Goal: Task Accomplishment & Management: Manage account settings

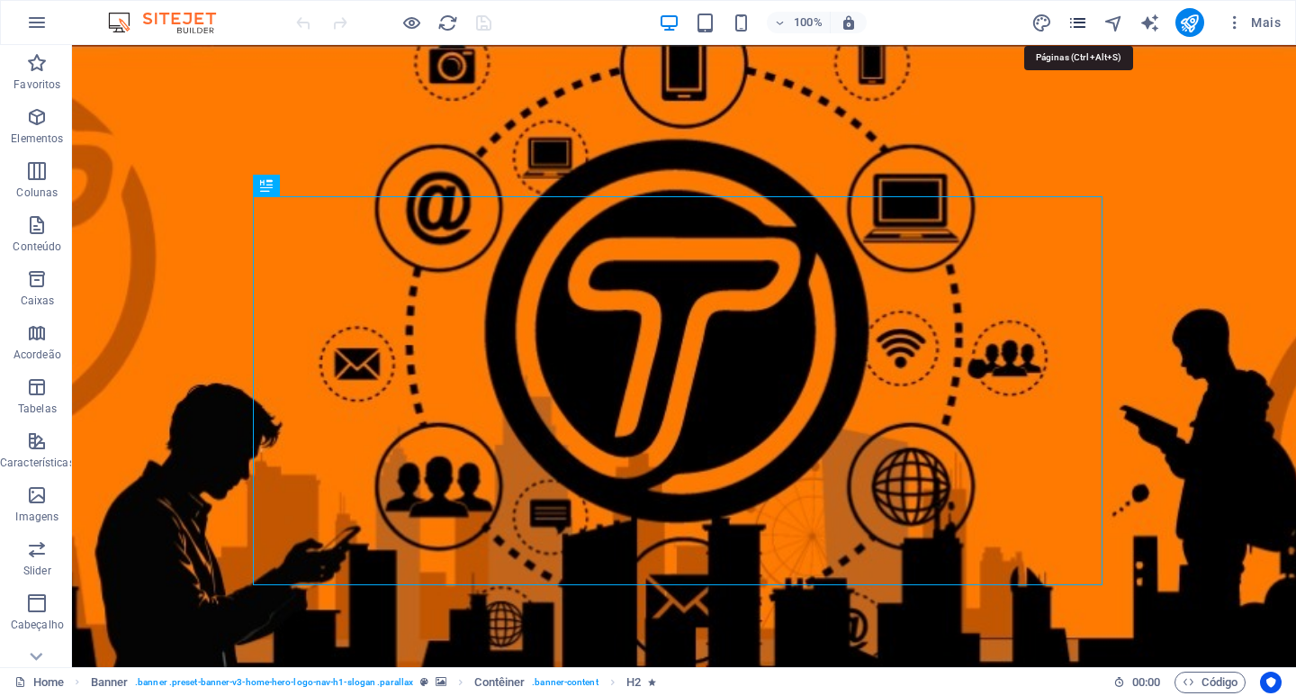
click at [1081, 18] on icon "pages" at bounding box center [1077, 23] width 21 height 21
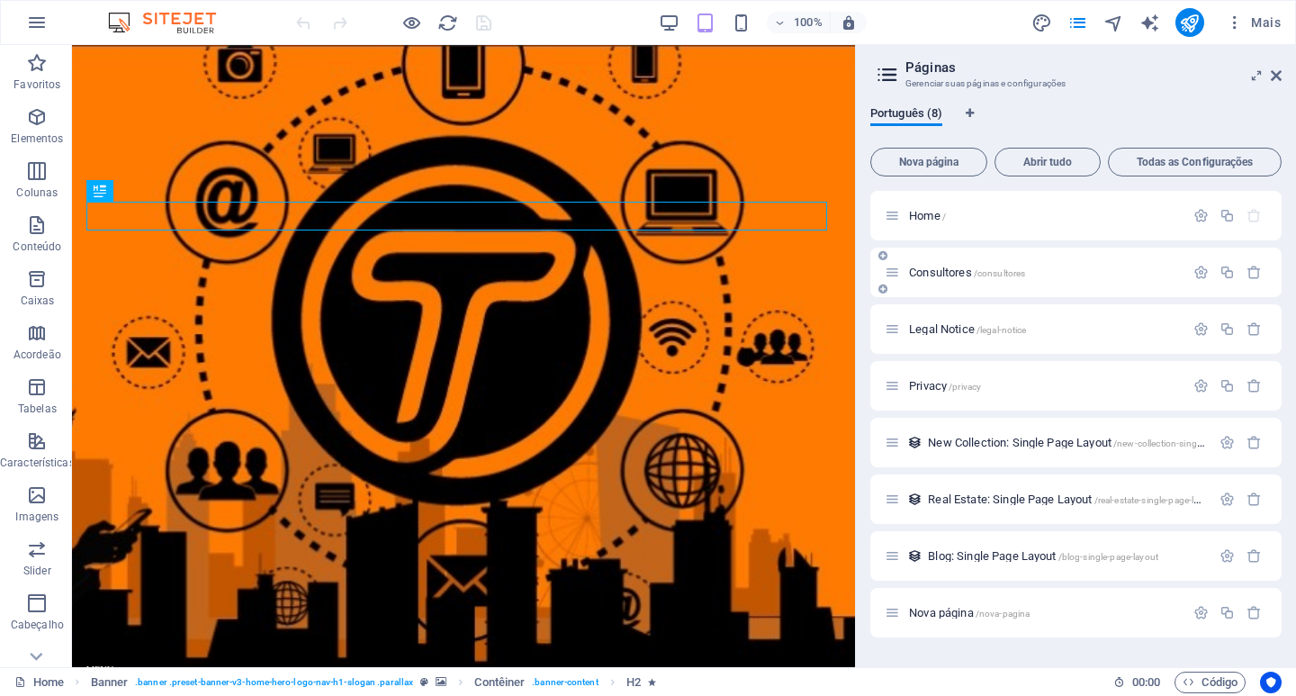
click at [956, 271] on span "Consultores /consultores" at bounding box center [967, 271] width 116 height 13
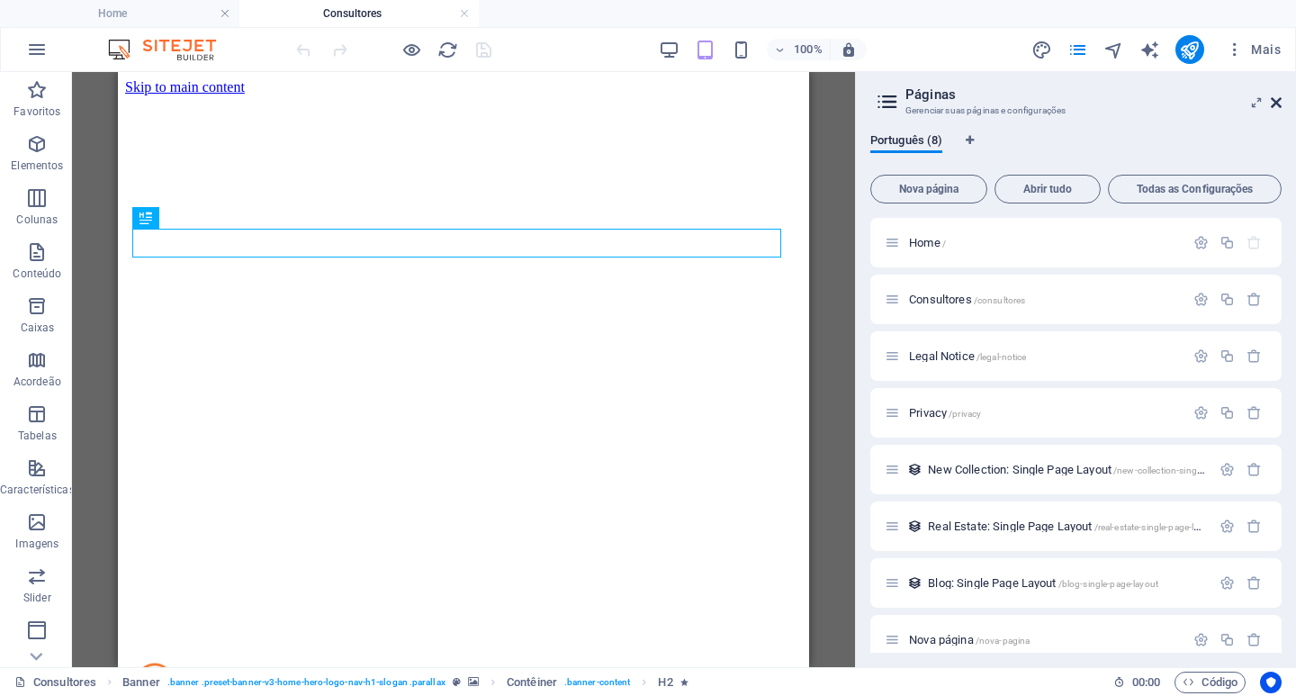
click at [1273, 105] on icon at bounding box center [1276, 102] width 11 height 14
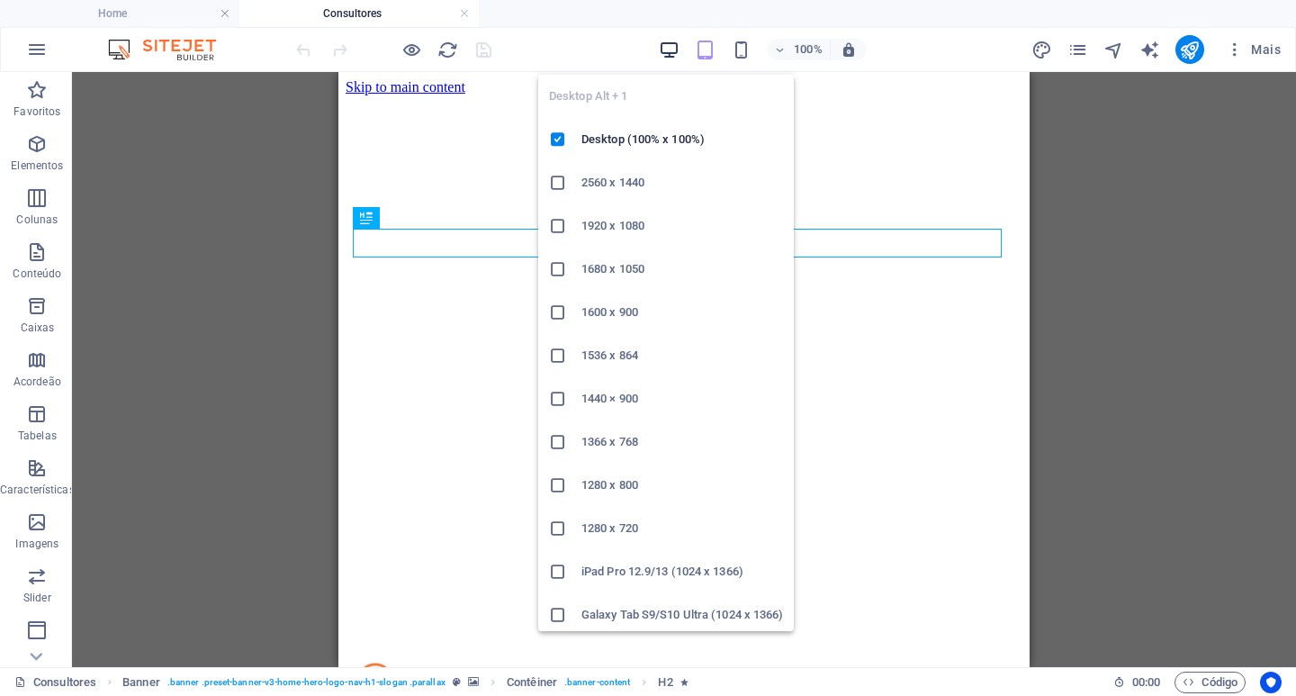
click at [675, 48] on icon "button" at bounding box center [669, 50] width 21 height 21
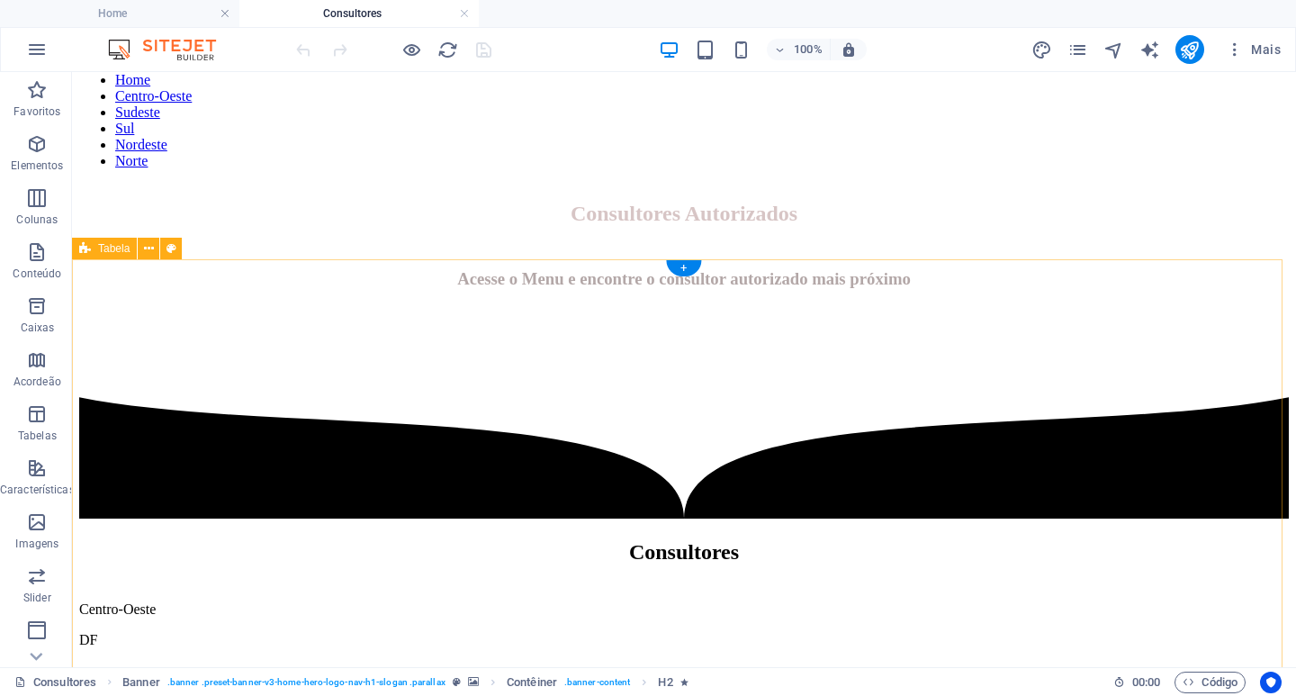
scroll to position [810, 0]
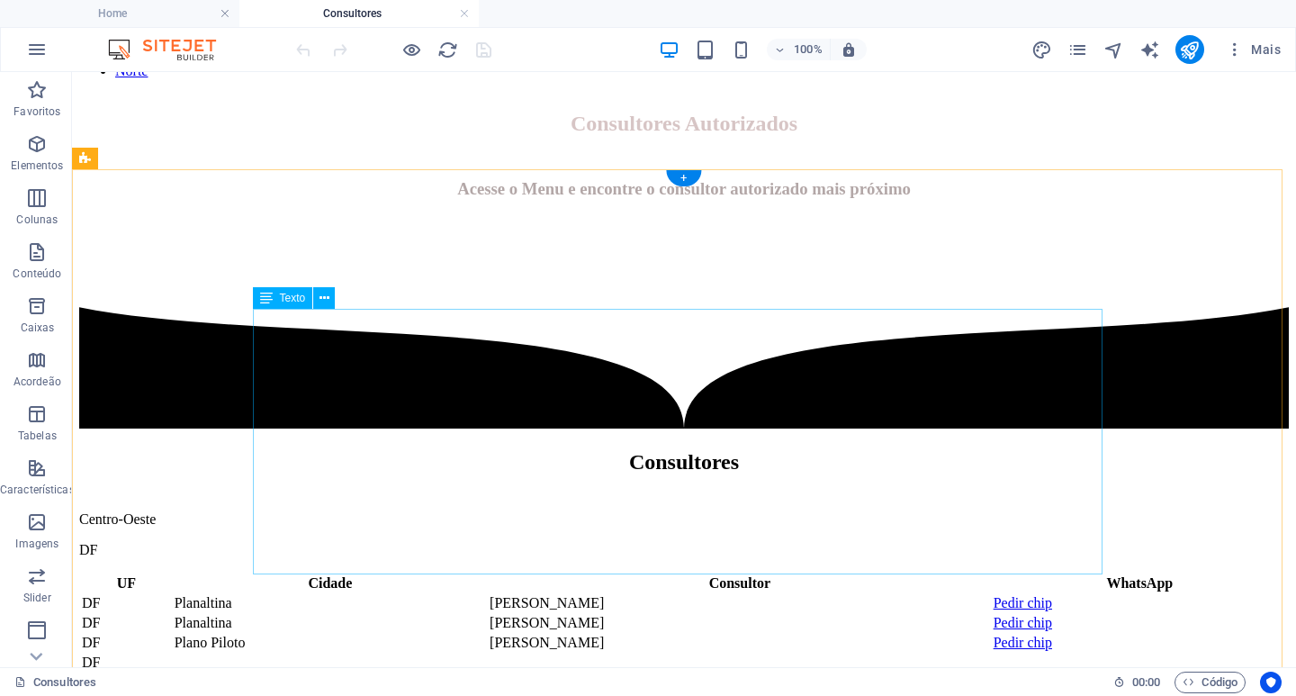
click at [418, 572] on div "UF Cidade Consultor WhatsApp DF Planaltina [PERSON_NAME] Pedir chip DF Planalti…" at bounding box center [683, 632] width 1209 height 121
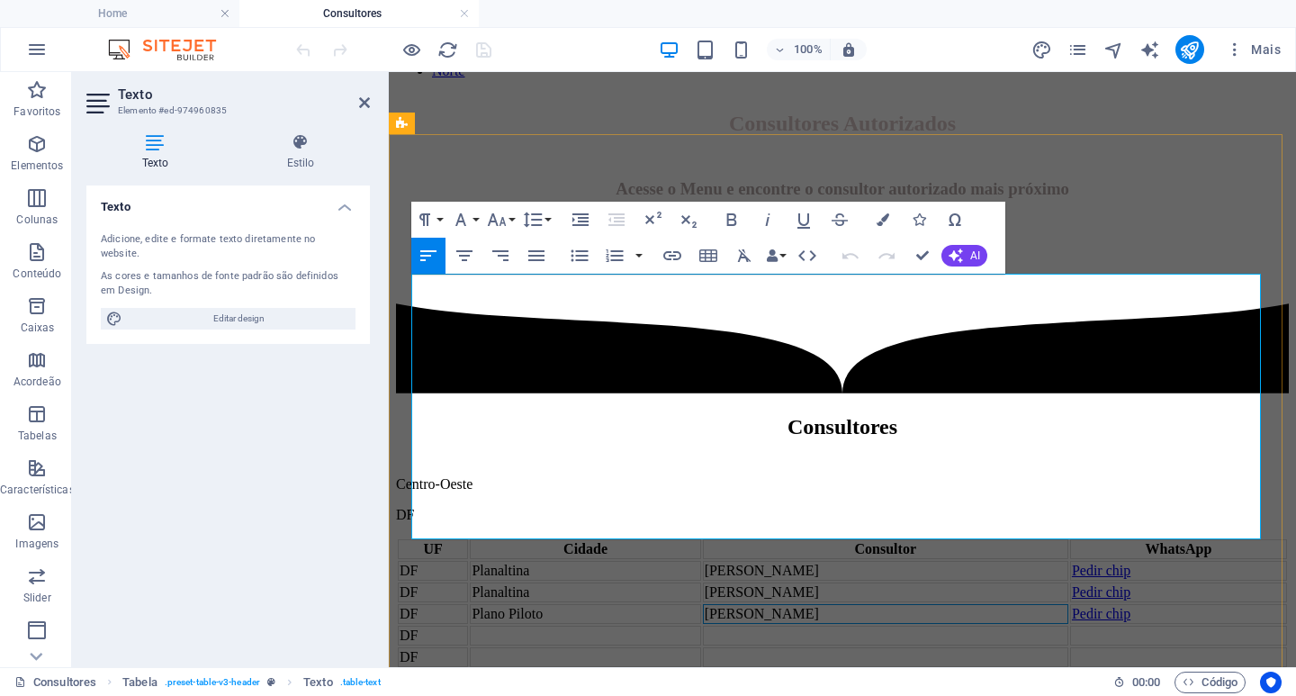
scroll to position [845, 0]
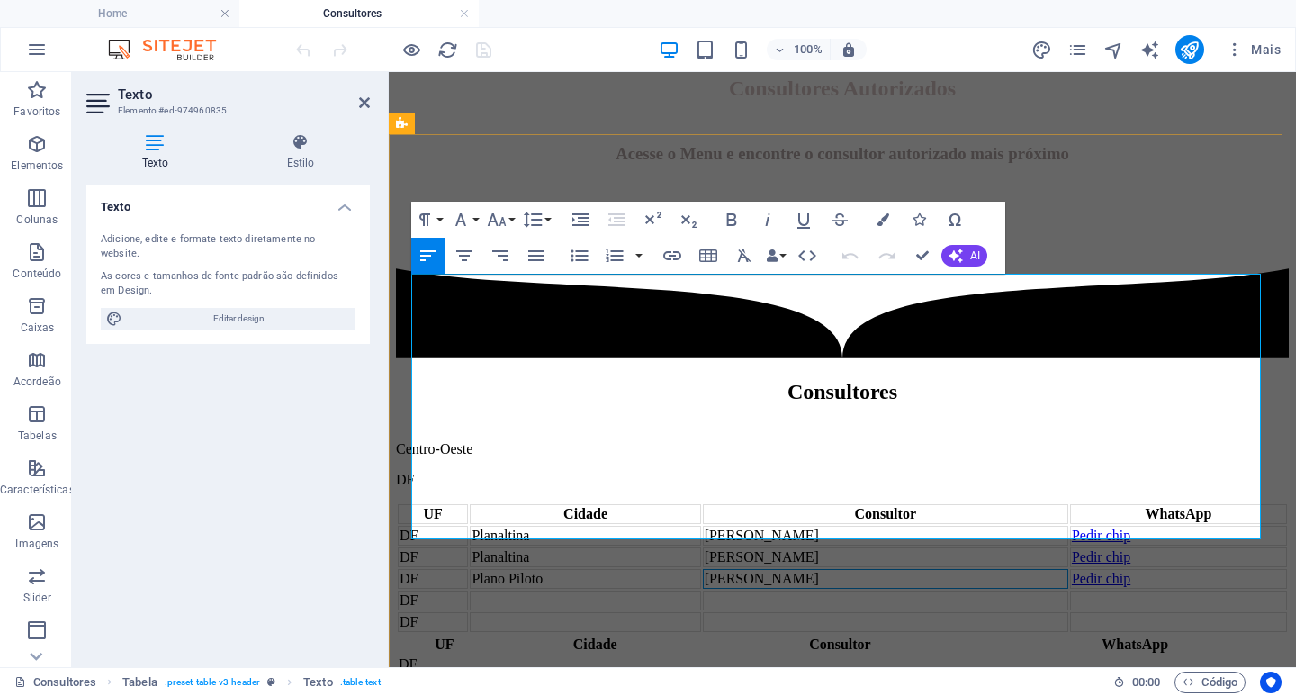
click at [582, 547] on td "Planaltina" at bounding box center [585, 557] width 230 height 20
click at [611, 569] on td "Plano Piloto" at bounding box center [585, 579] width 230 height 20
click at [861, 569] on td "[PERSON_NAME]" at bounding box center [885, 579] width 365 height 20
click at [1118, 569] on td "Pedir chip" at bounding box center [1178, 579] width 217 height 20
click at [365, 103] on icon at bounding box center [364, 102] width 11 height 14
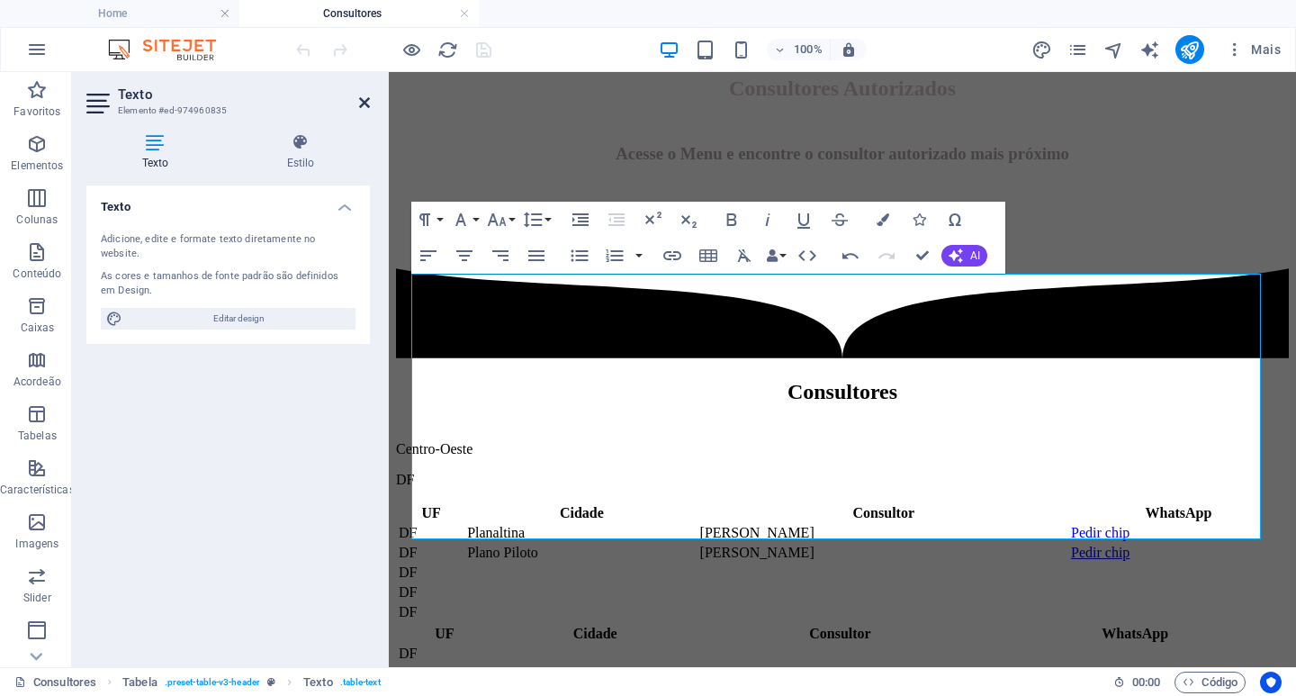
scroll to position [810, 0]
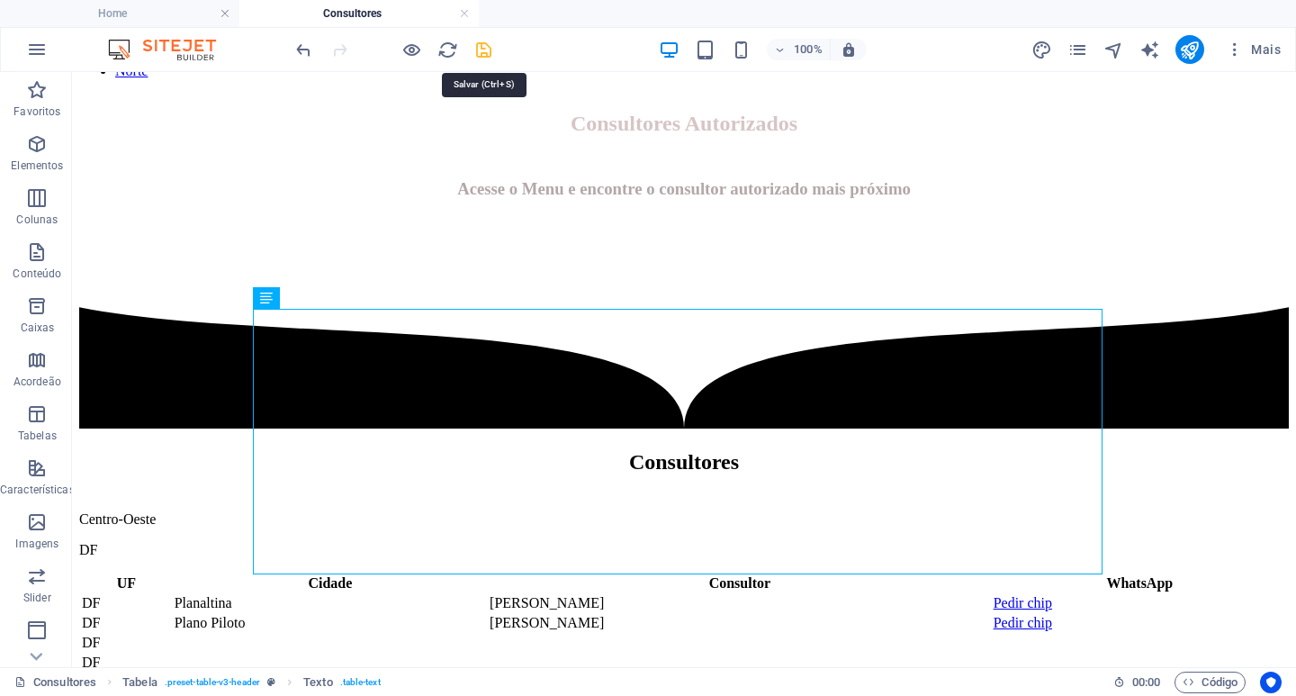
click at [488, 52] on icon "save" at bounding box center [483, 50] width 21 height 21
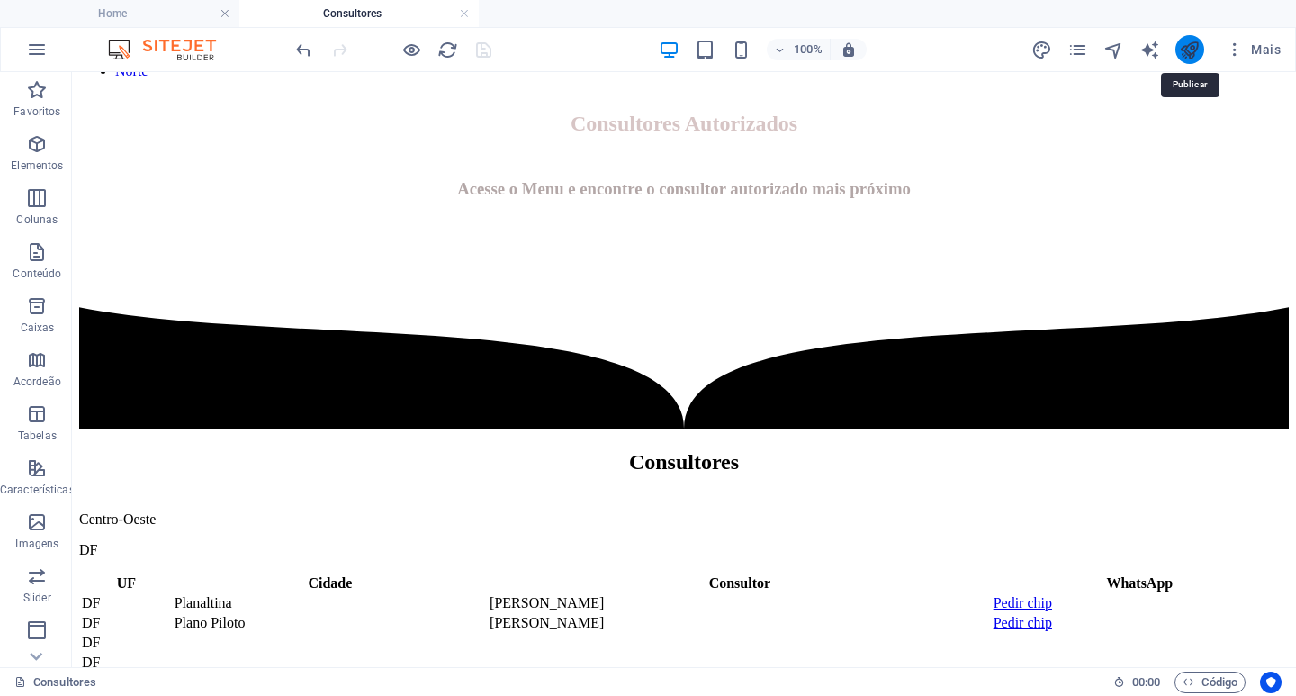
click at [1194, 49] on icon "publish" at bounding box center [1189, 50] width 21 height 21
